Goal: Transaction & Acquisition: Subscribe to service/newsletter

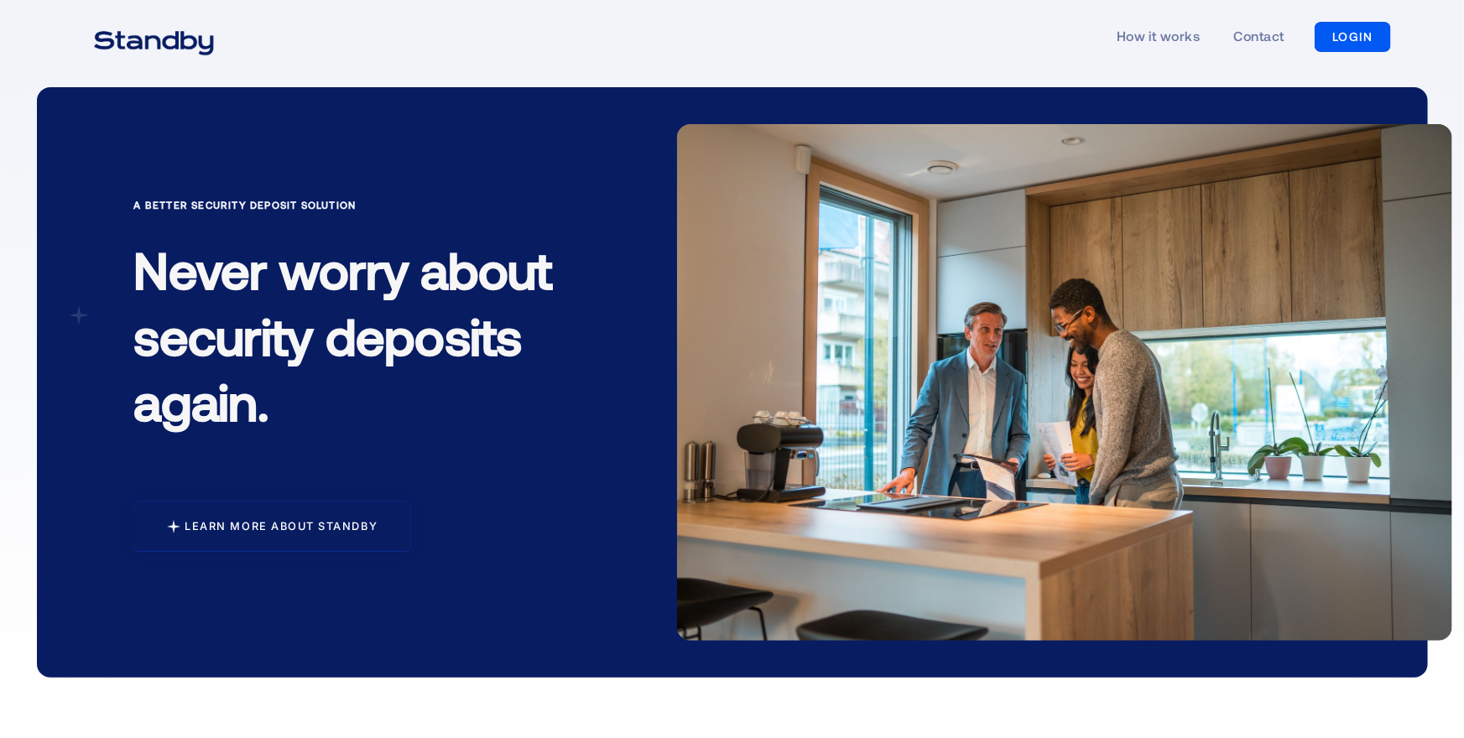
click at [338, 520] on div "Learn more about standby" at bounding box center [281, 526] width 193 height 13
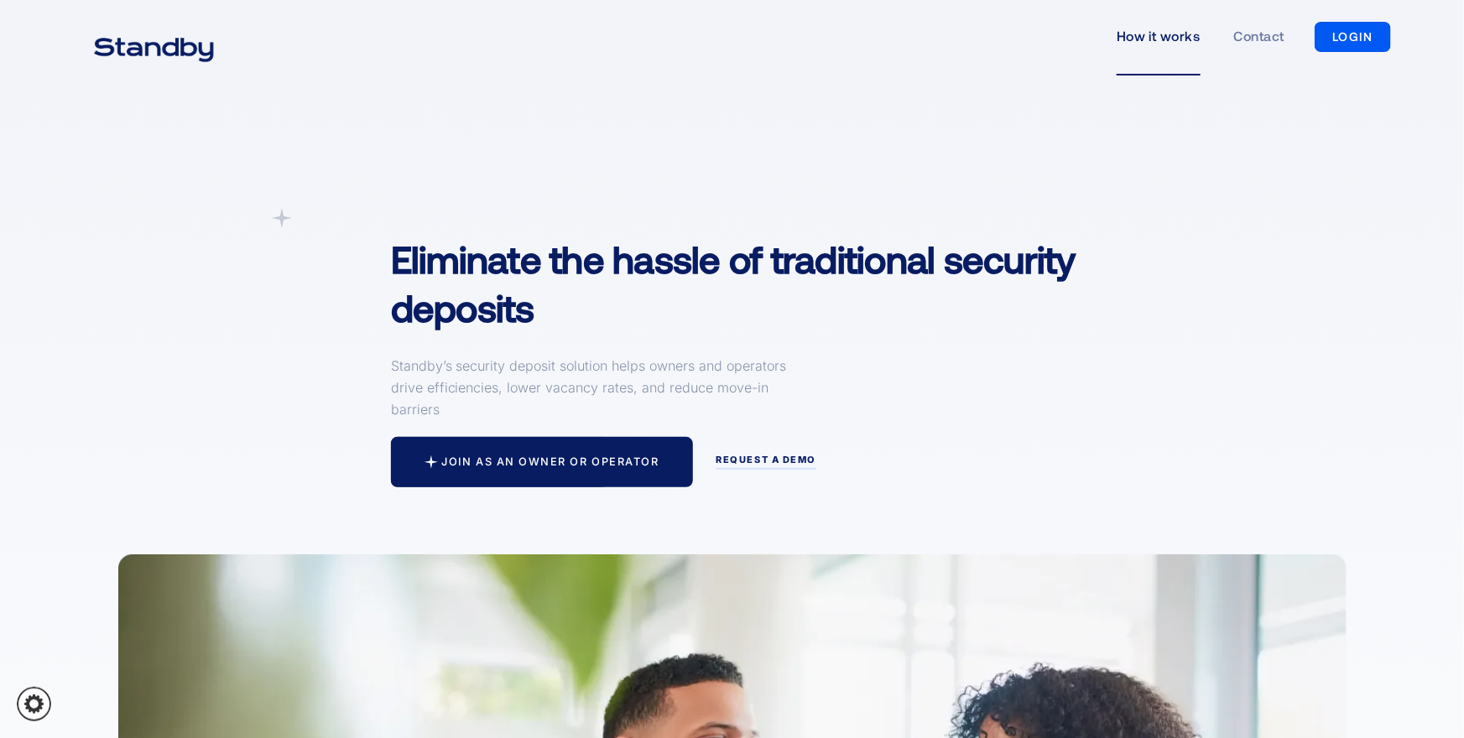
click at [543, 464] on div "Join as an owner or operator" at bounding box center [549, 462] width 217 height 13
click at [606, 451] on div at bounding box center [542, 462] width 302 height 50
click at [577, 478] on link "Join as an owner or operator" at bounding box center [542, 462] width 302 height 50
